Goal: Communication & Community: Answer question/provide support

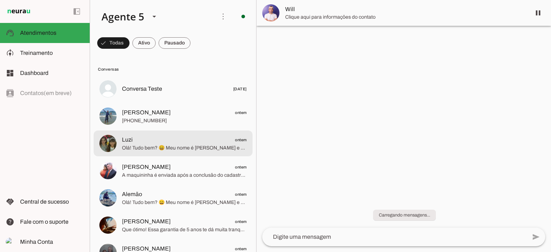
click at [147, 136] on span "Luzi ontem" at bounding box center [184, 140] width 125 height 9
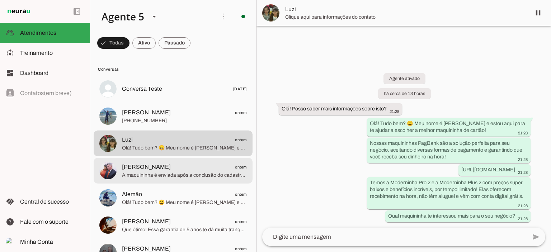
click at [166, 179] on span "A maquininha é enviada após a conclusão do cadastro e do pagamento. Comprando h…" at bounding box center [184, 175] width 125 height 7
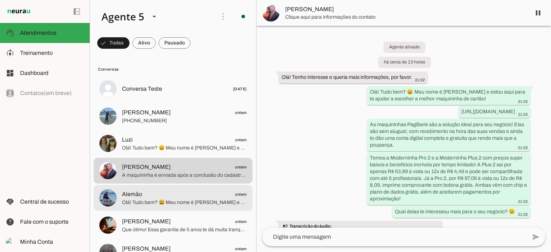
scroll to position [302, 0]
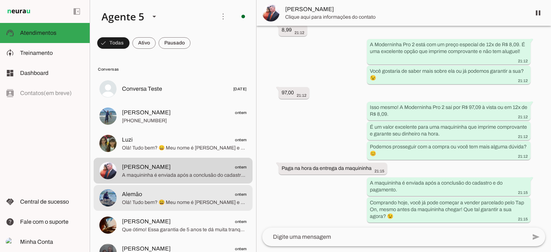
click at [166, 193] on span "Alemão ontem" at bounding box center [184, 194] width 125 height 9
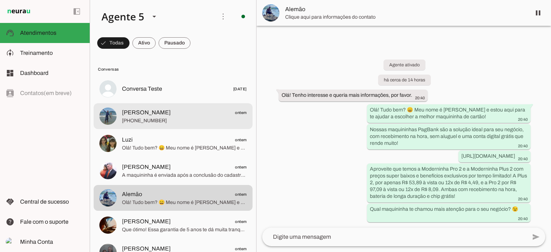
click at [162, 102] on md-item "[PERSON_NAME] ontem [PHONE_NUMBER]" at bounding box center [173, 89] width 159 height 26
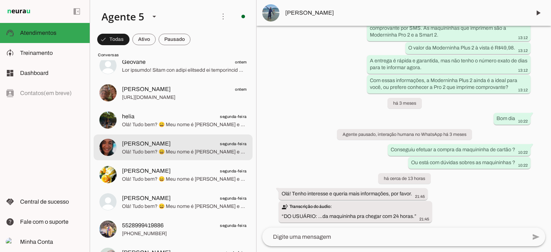
scroll to position [574, 0]
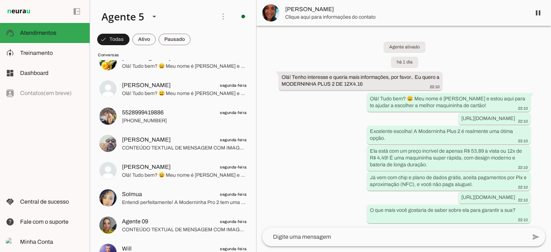
scroll to position [789, 0]
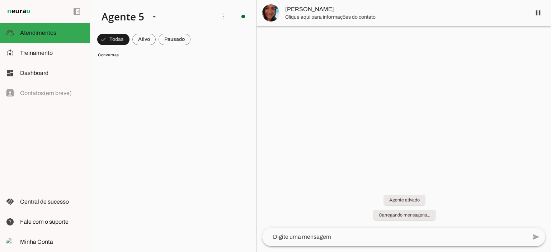
scroll to position [0, 0]
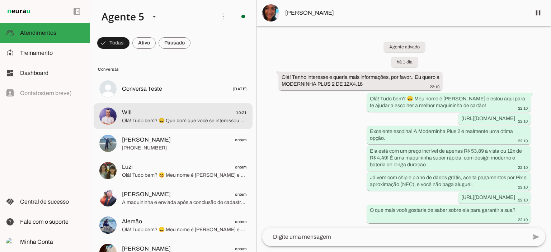
click at [151, 117] on span "Olá! Tudo bem? 😄 Que bom que você se interessou pela Minizinha Chip 3! Ela é re…" at bounding box center [184, 120] width 125 height 7
